Goal: Information Seeking & Learning: Learn about a topic

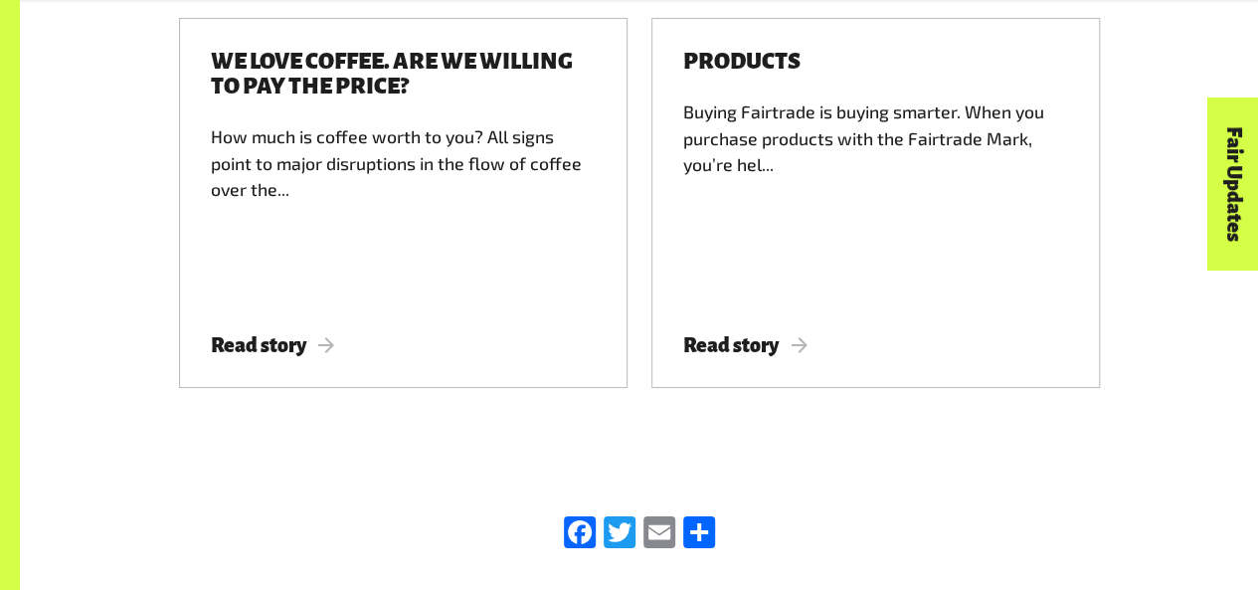
scroll to position [3597, 0]
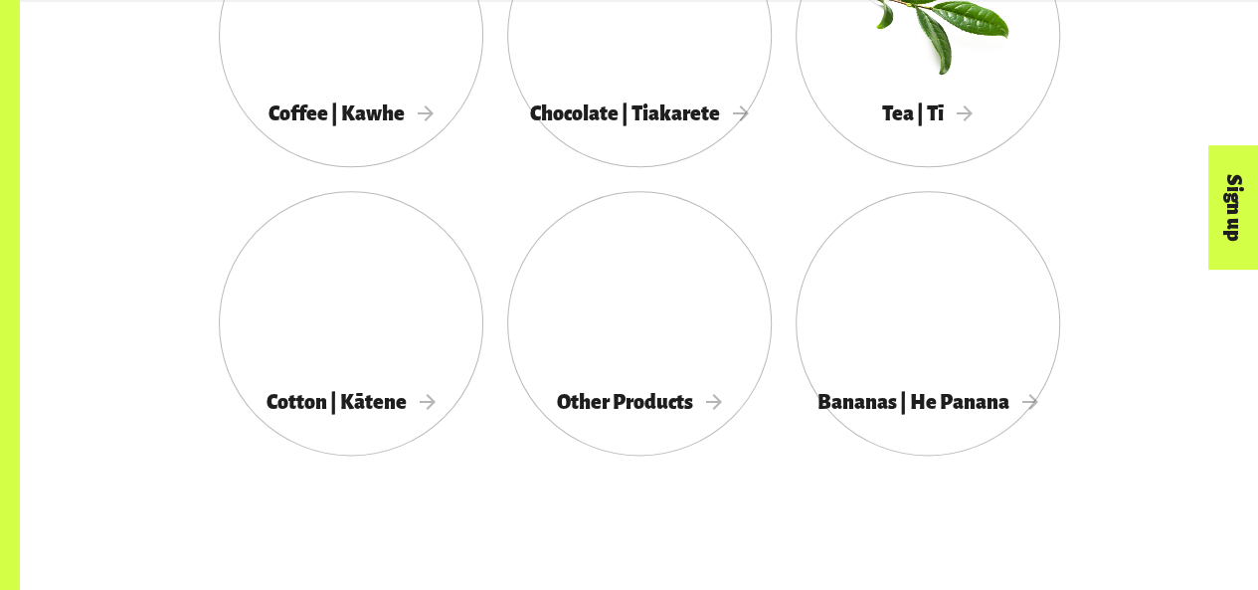
scroll to position [1213, 0]
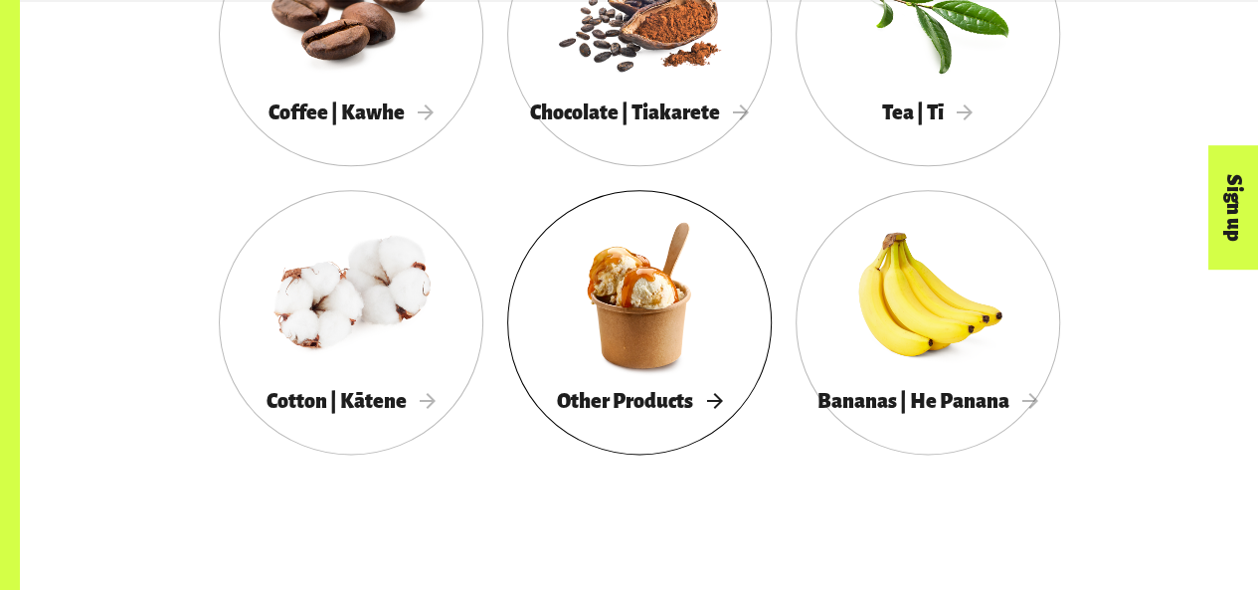
click at [626, 356] on div at bounding box center [639, 295] width 264 height 172
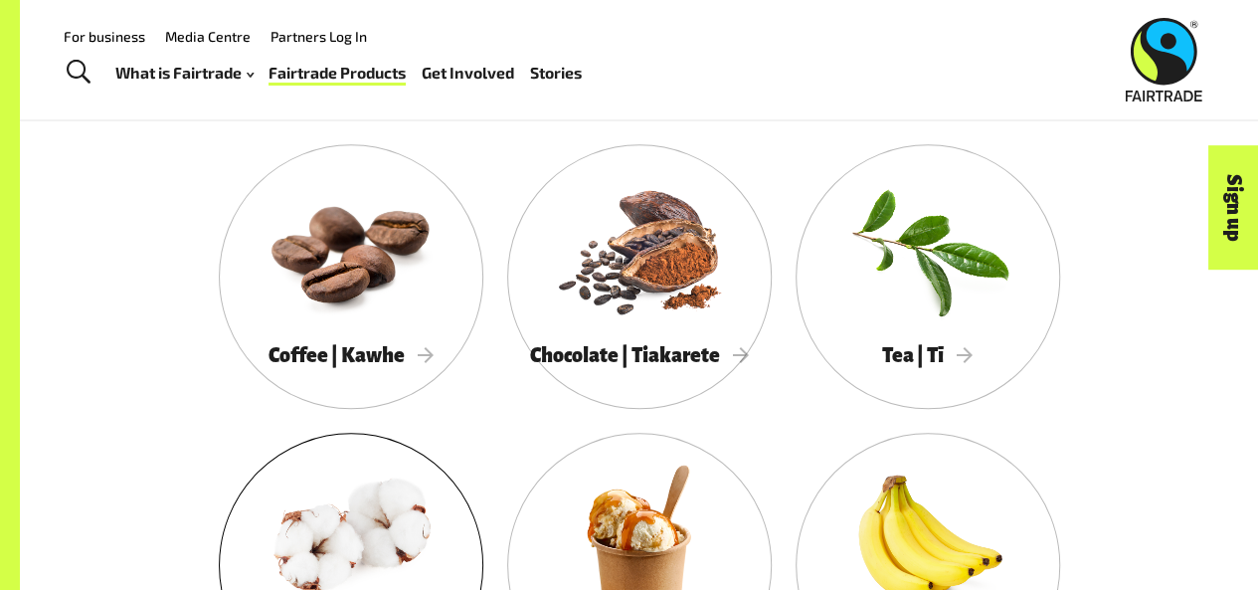
scroll to position [964, 0]
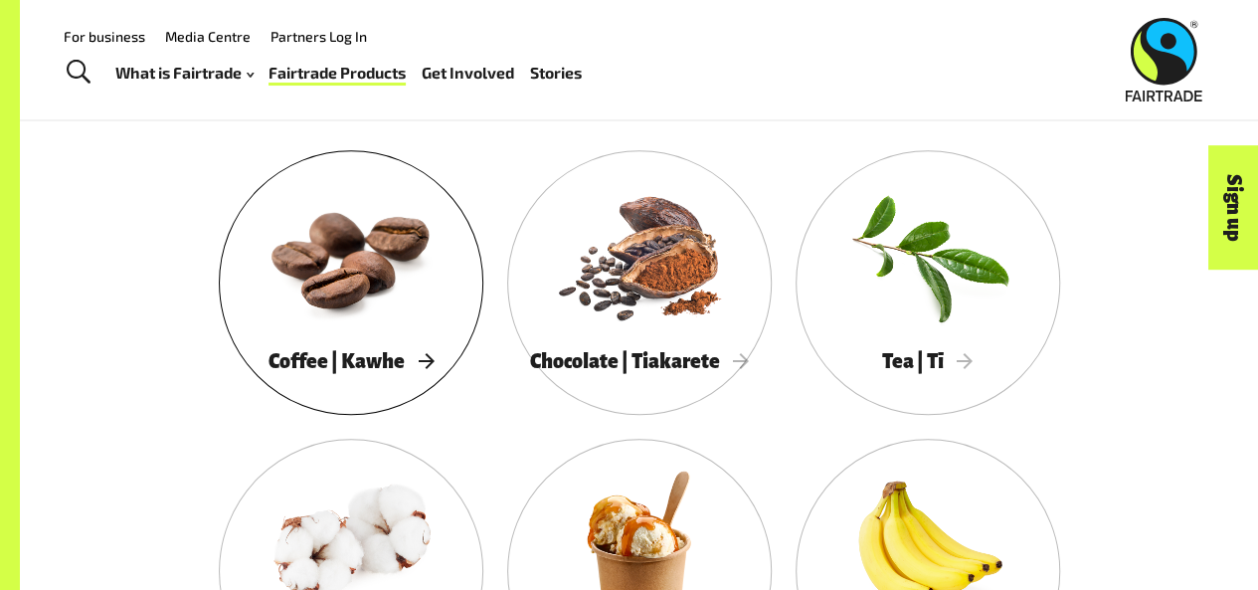
click at [378, 228] on div at bounding box center [351, 255] width 264 height 172
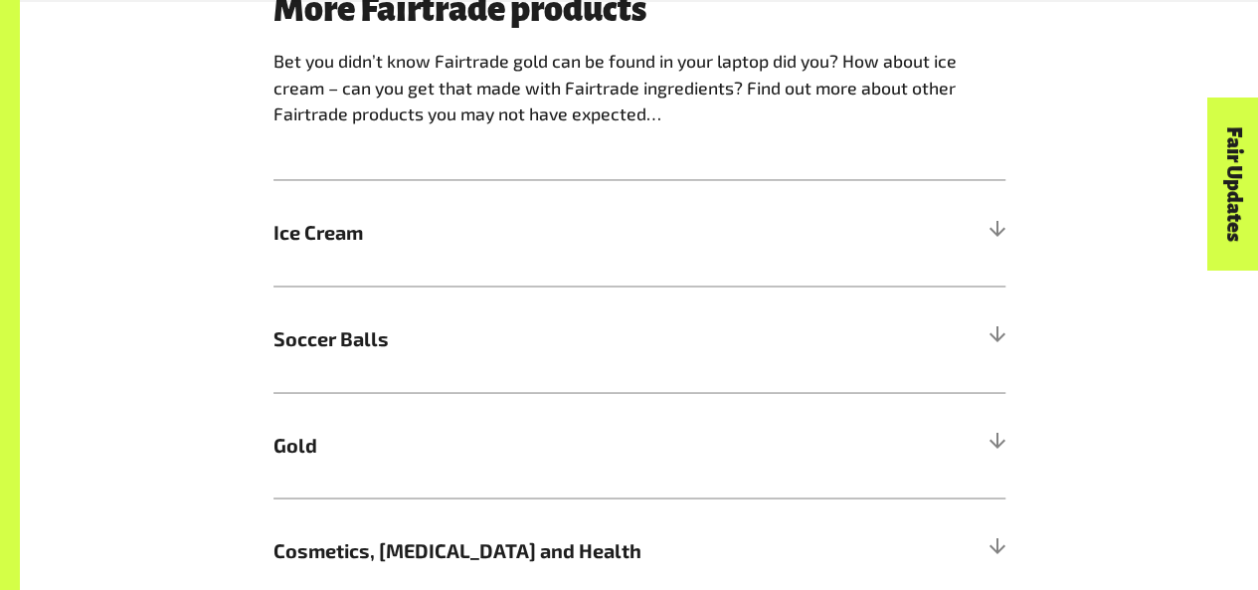
scroll to position [1594, 0]
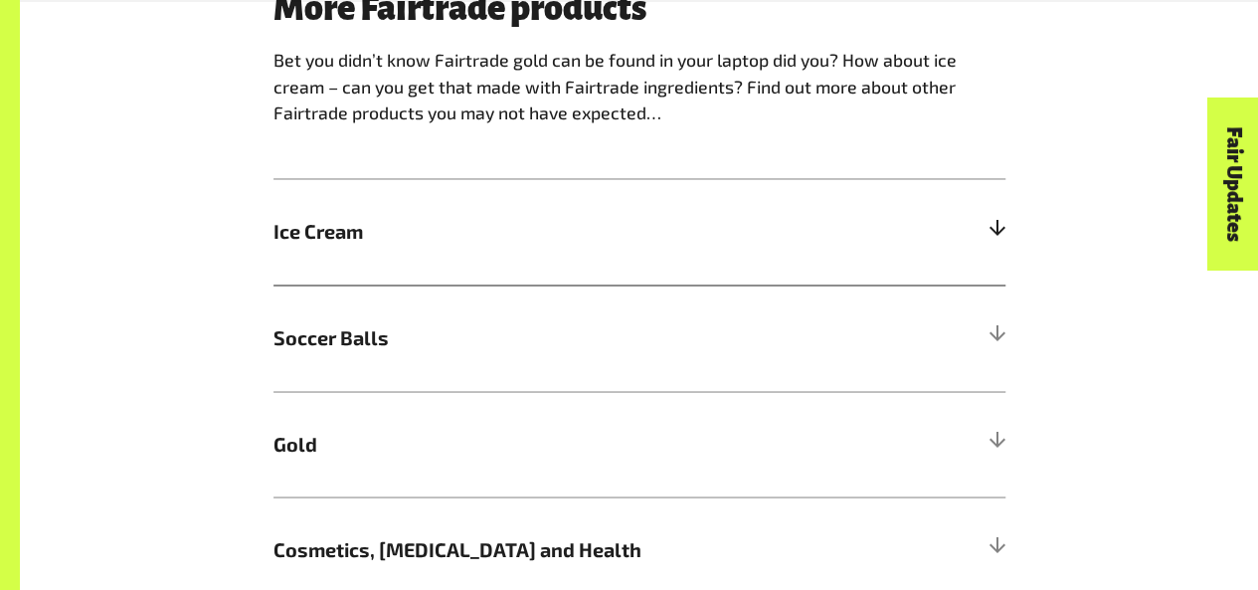
click at [986, 244] on h5 "Ice Cream" at bounding box center [639, 232] width 732 height 106
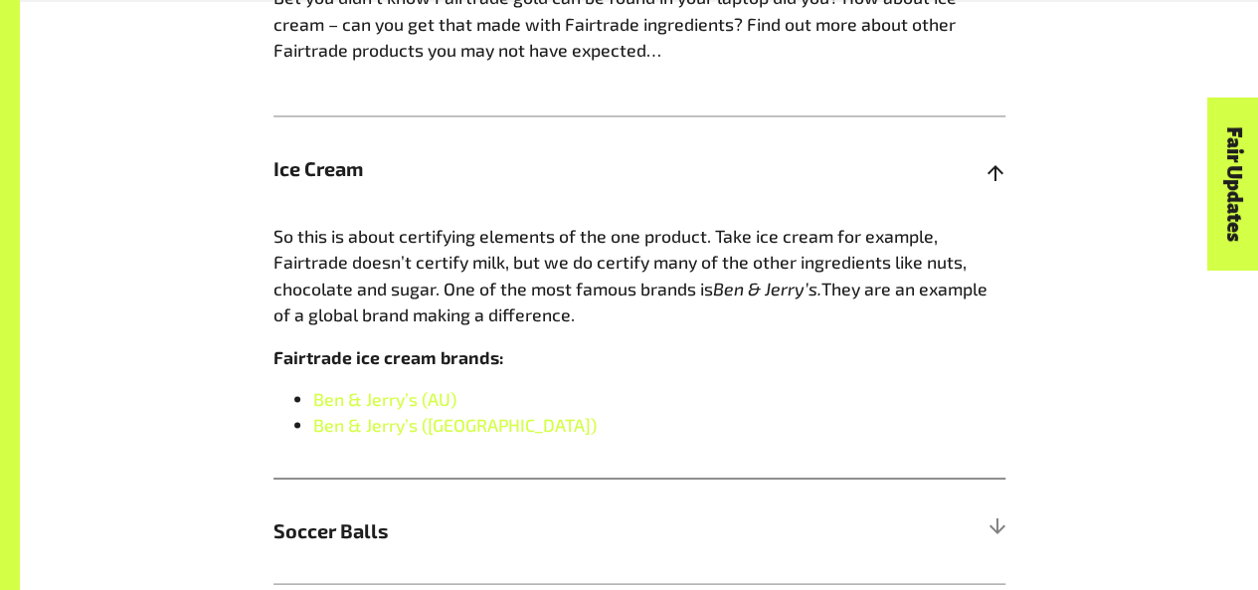
scroll to position [1658, 0]
click at [990, 177] on div at bounding box center [996, 168] width 18 height 18
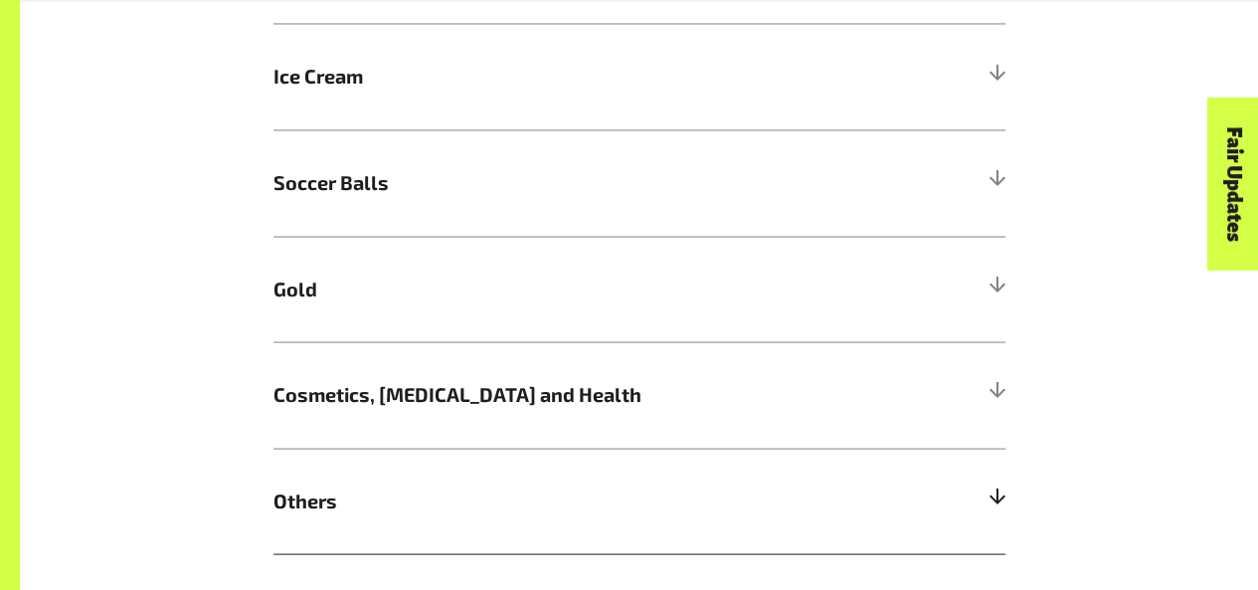
scroll to position [1820, 0]
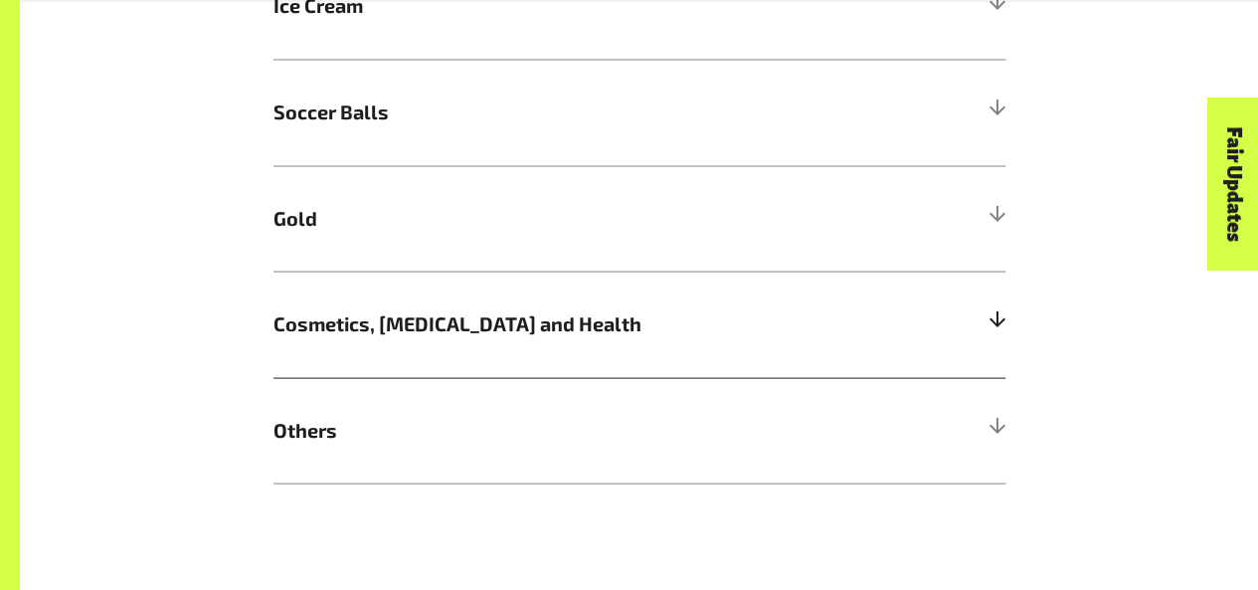
click at [988, 325] on div at bounding box center [996, 323] width 18 height 18
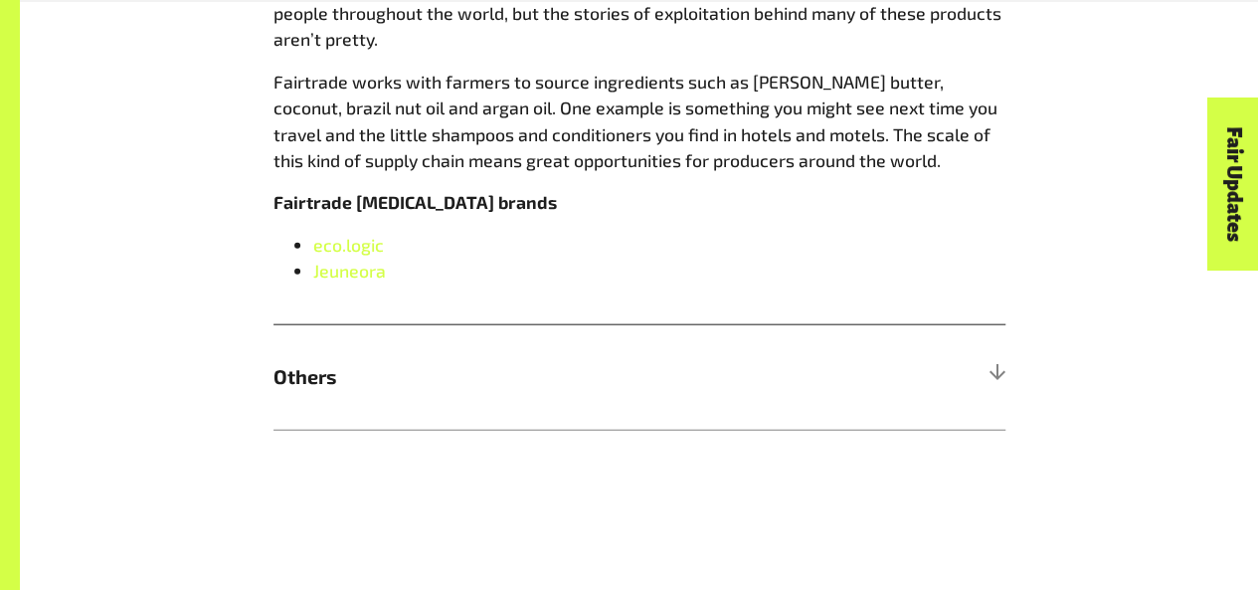
scroll to position [2236, 0]
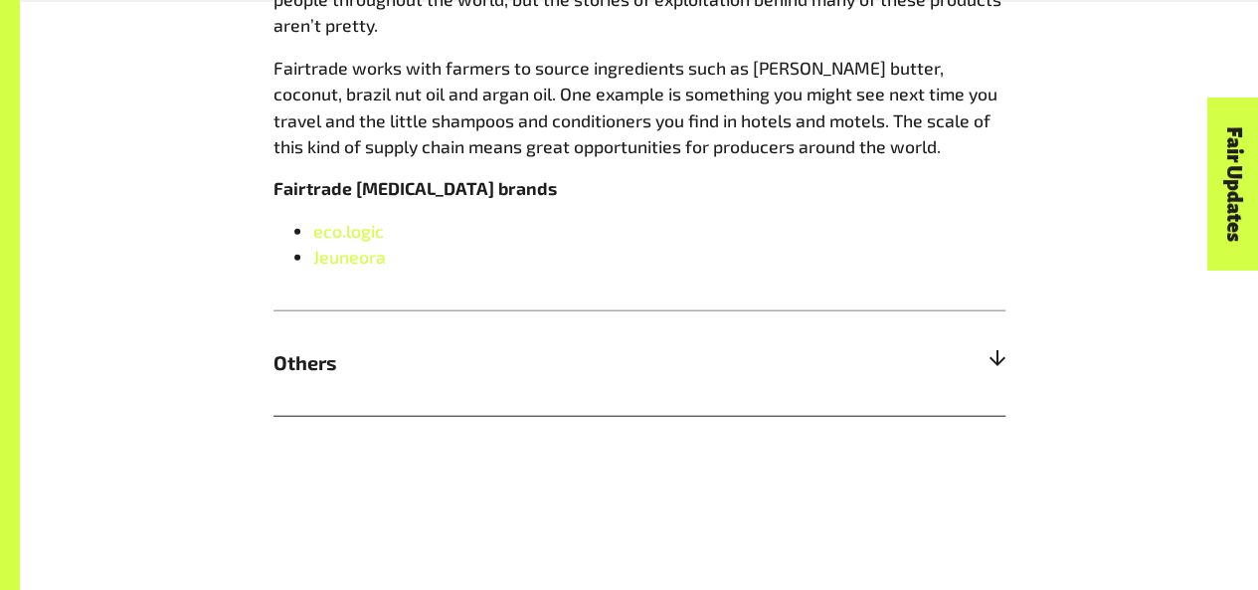
click at [489, 357] on span "Others" at bounding box center [547, 363] width 549 height 30
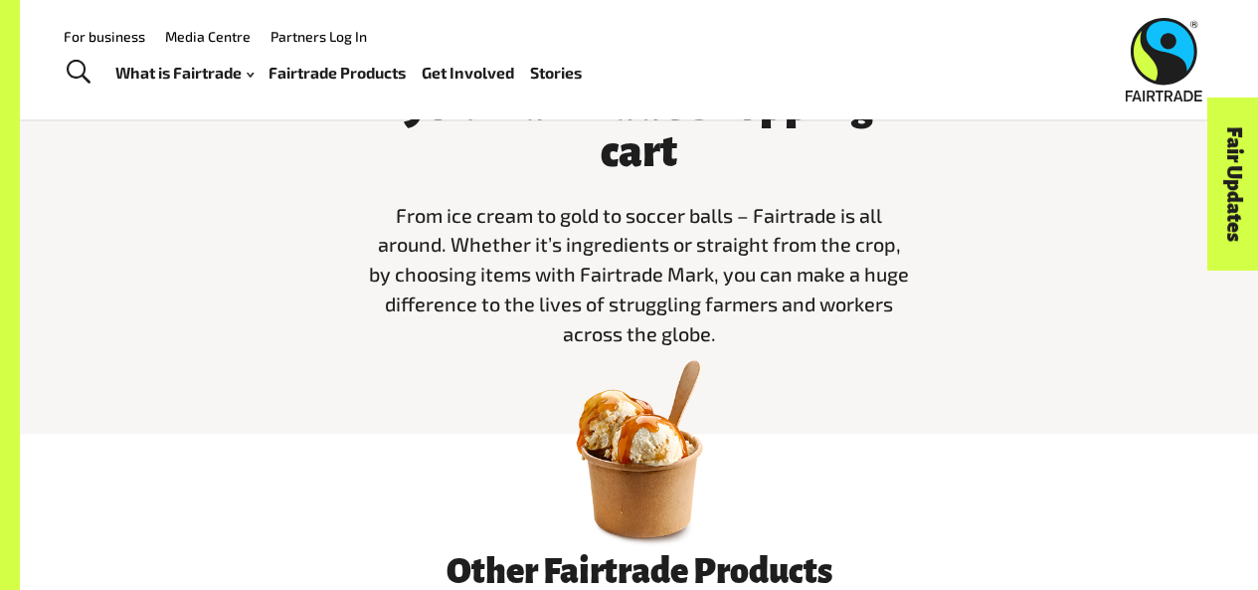
scroll to position [222, 0]
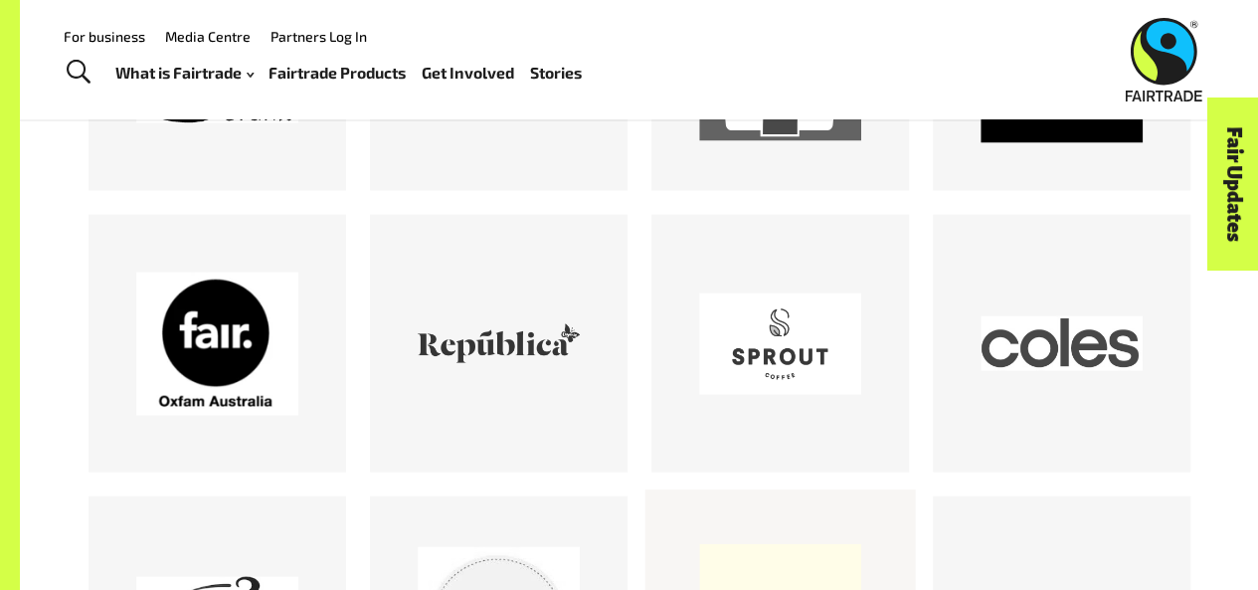
scroll to position [1821, 0]
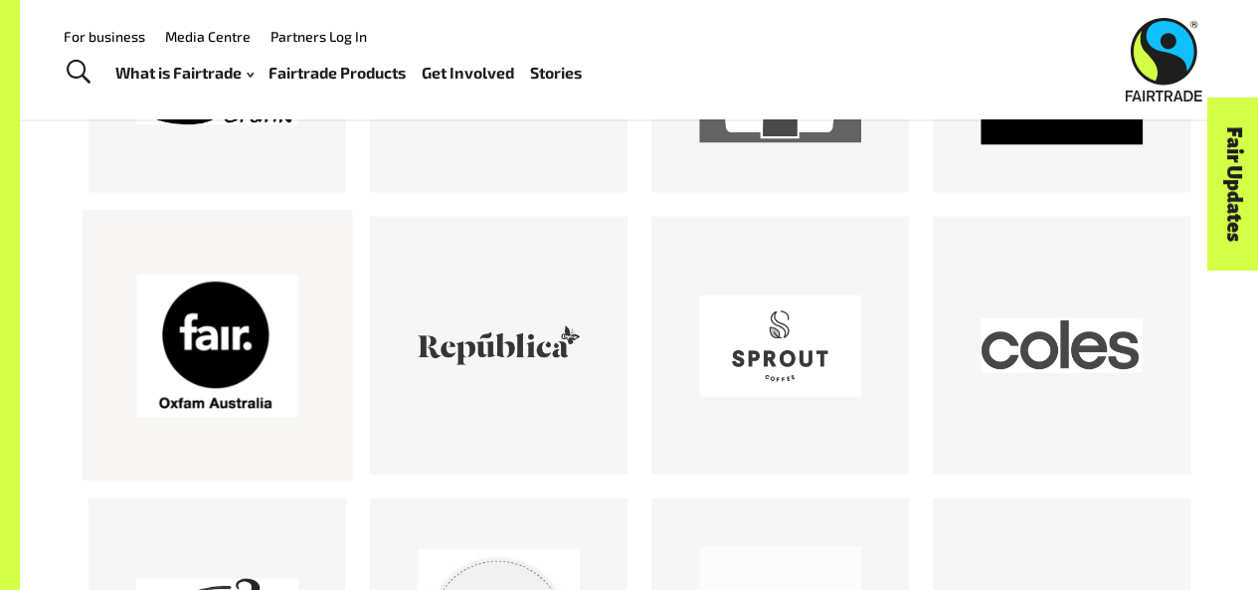
click at [266, 350] on div at bounding box center [217, 345] width 162 height 162
